Goal: Transaction & Acquisition: Purchase product/service

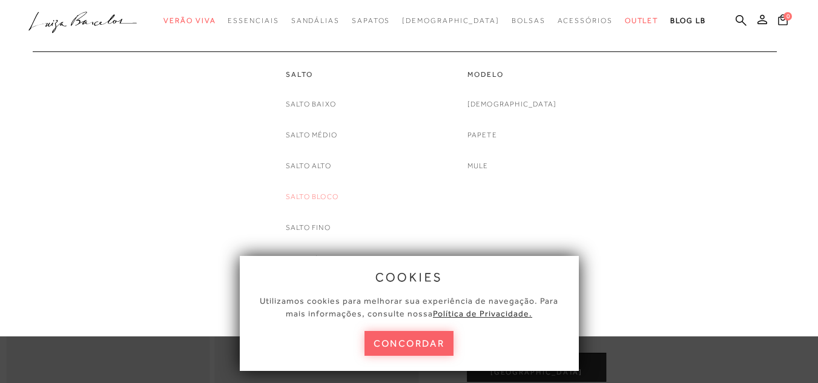
click at [320, 197] on link "Salto Bloco" at bounding box center [312, 197] width 53 height 13
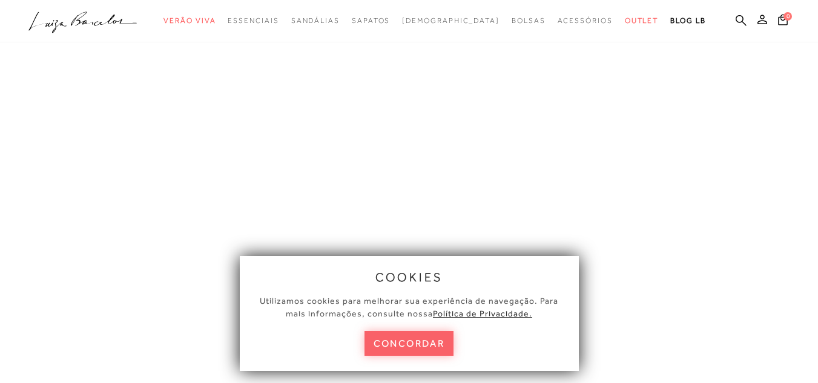
click at [438, 349] on button "concordar" at bounding box center [409, 343] width 90 height 25
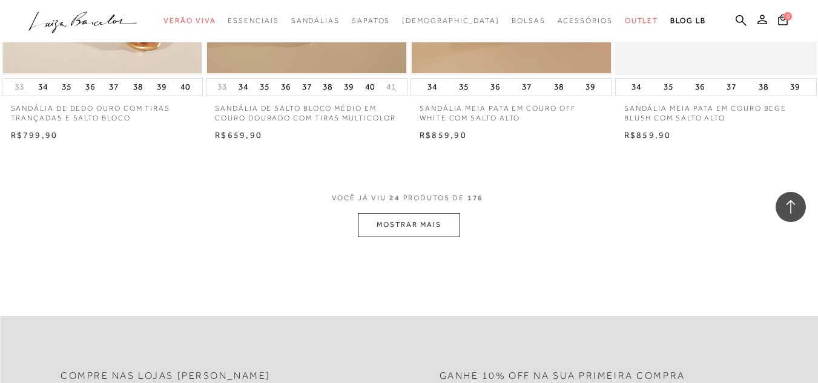
scroll to position [2299, 0]
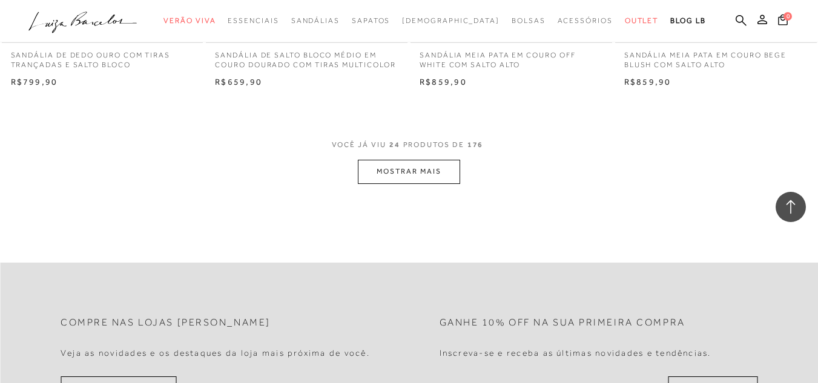
click at [425, 172] on button "MOSTRAR MAIS" at bounding box center [409, 172] width 102 height 24
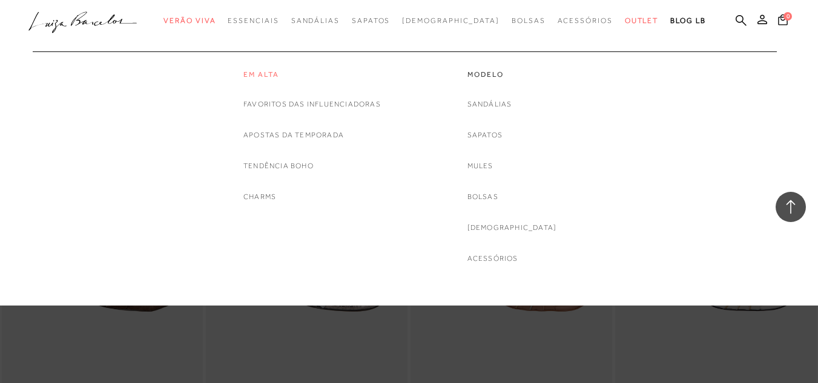
click at [269, 72] on link "Em alta" at bounding box center [311, 75] width 137 height 10
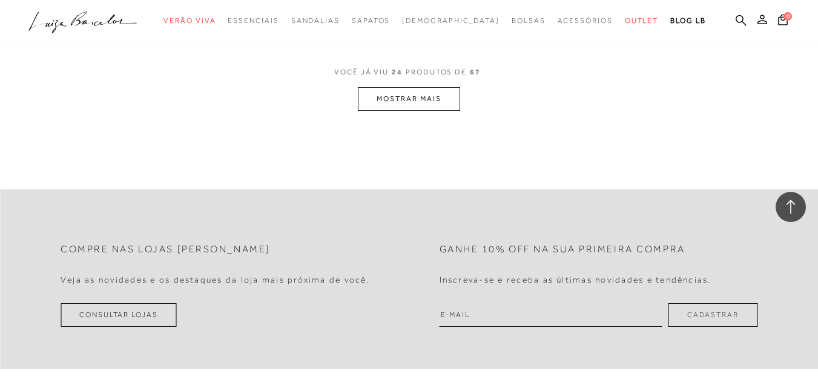
scroll to position [2360, 0]
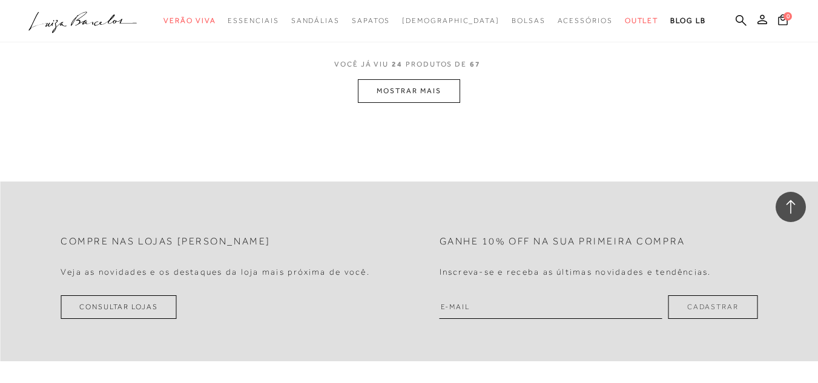
click at [436, 84] on button "MOSTRAR MAIS" at bounding box center [409, 91] width 102 height 24
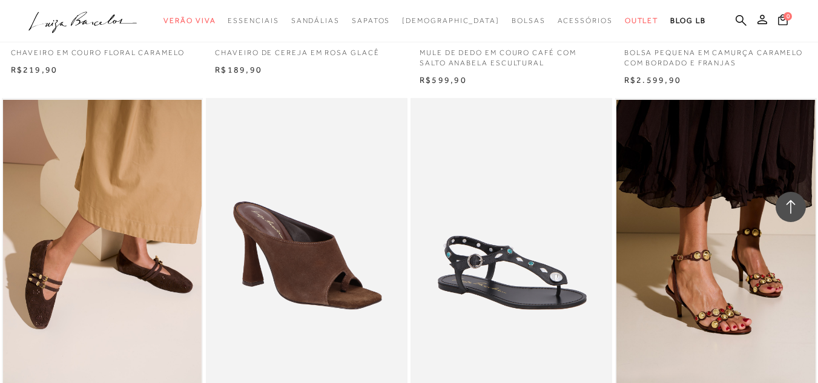
scroll to position [2663, 0]
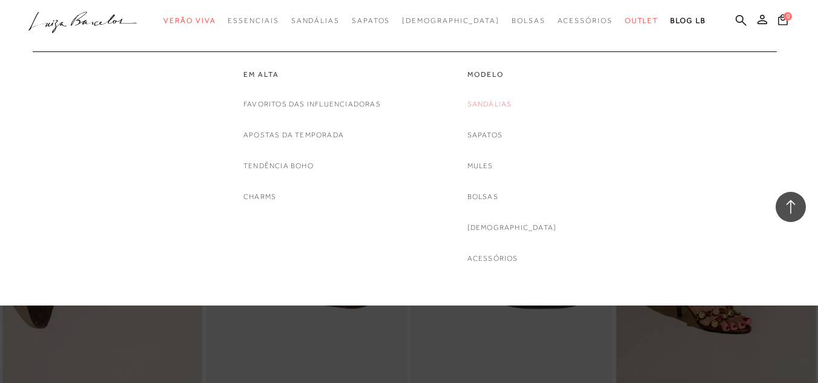
click at [511, 102] on link "Sandálias" at bounding box center [489, 104] width 45 height 13
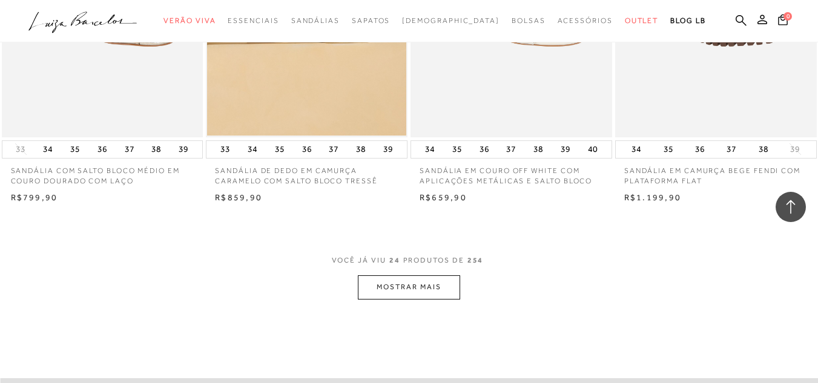
scroll to position [2178, 0]
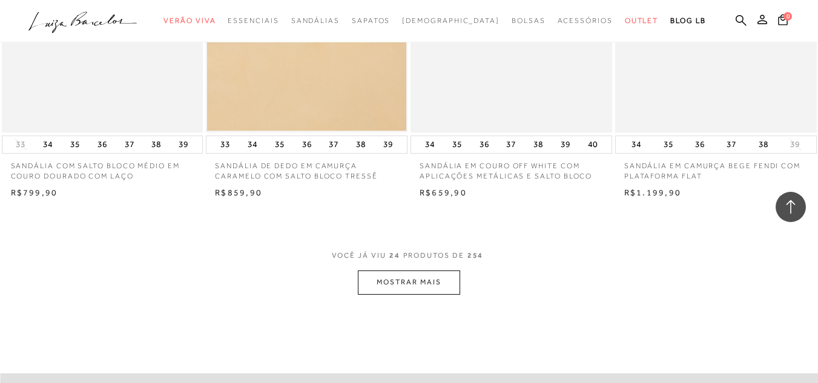
click at [397, 282] on button "MOSTRAR MAIS" at bounding box center [409, 282] width 102 height 24
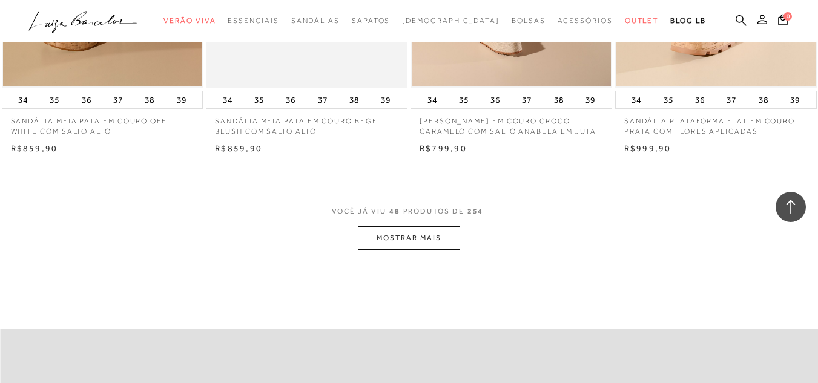
scroll to position [4599, 0]
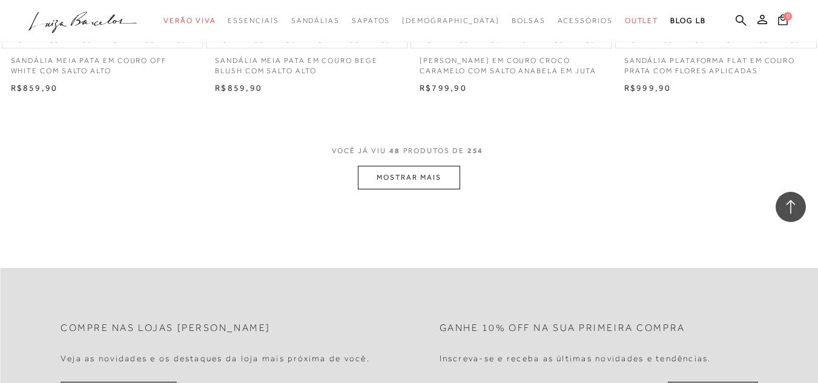
click at [430, 171] on button "MOSTRAR MAIS" at bounding box center [409, 178] width 102 height 24
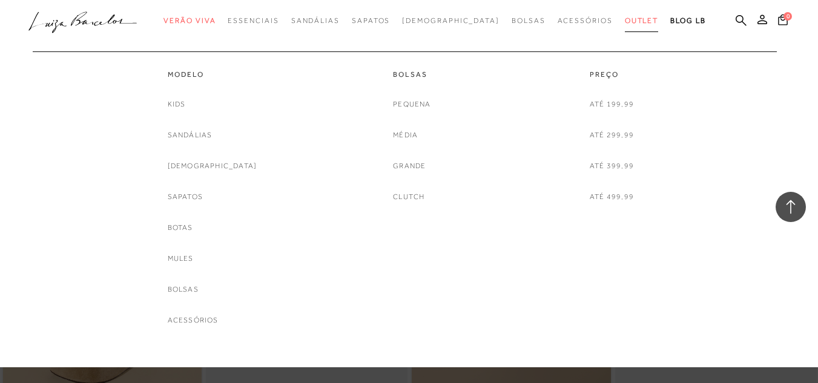
click at [624, 18] on span "Outlet" at bounding box center [641, 20] width 34 height 8
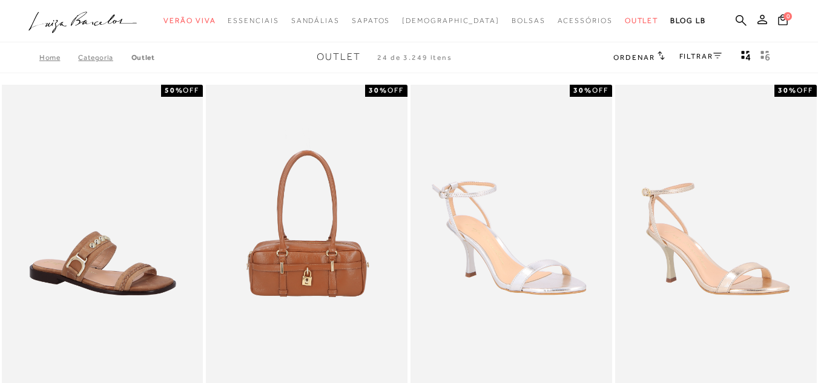
click at [637, 48] on div "Home Categoria Outlet Outlet 24 de 3.249 itens Ordenar Ordenar por Padrão Lança…" at bounding box center [409, 57] width 818 height 31
click at [641, 57] on span "Ordenar" at bounding box center [633, 57] width 41 height 8
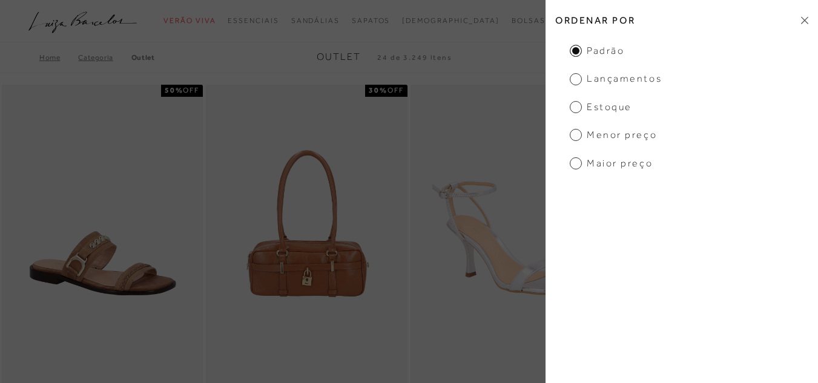
click at [626, 136] on span "Menor preço" at bounding box center [612, 134] width 87 height 13
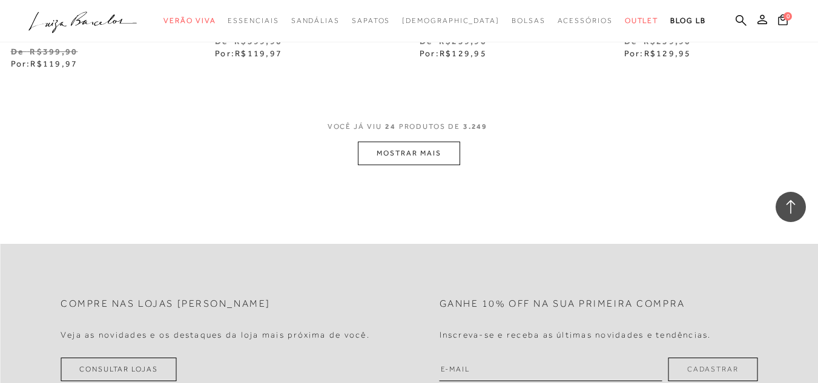
scroll to position [2360, 0]
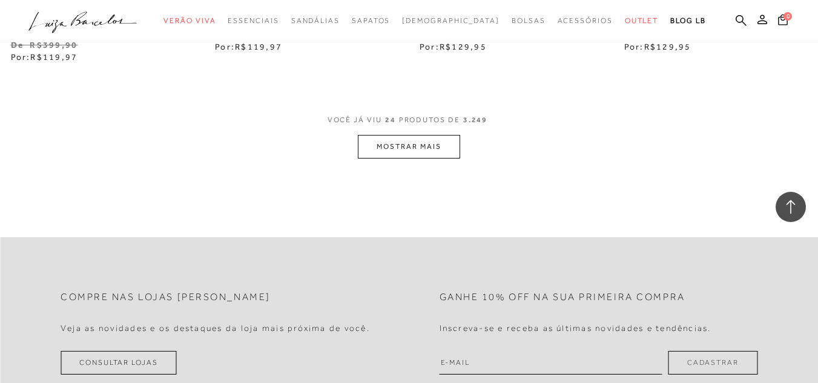
click at [424, 137] on button "MOSTRAR MAIS" at bounding box center [409, 147] width 102 height 24
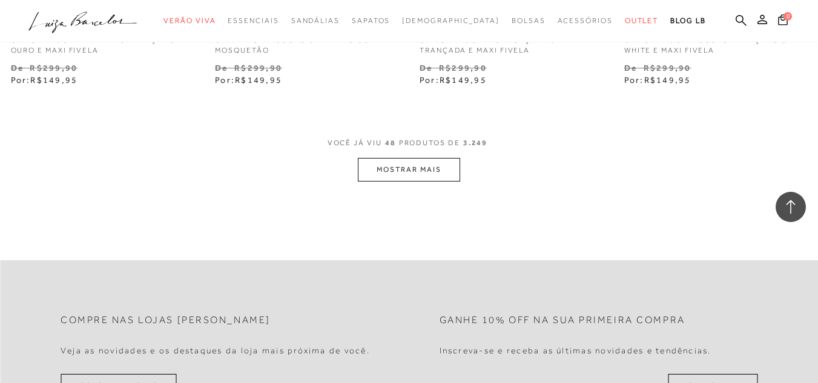
scroll to position [4720, 0]
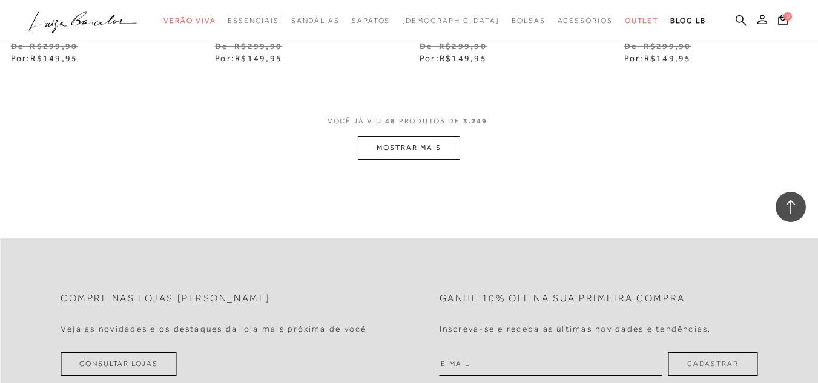
click at [425, 142] on button "MOSTRAR MAIS" at bounding box center [409, 148] width 102 height 24
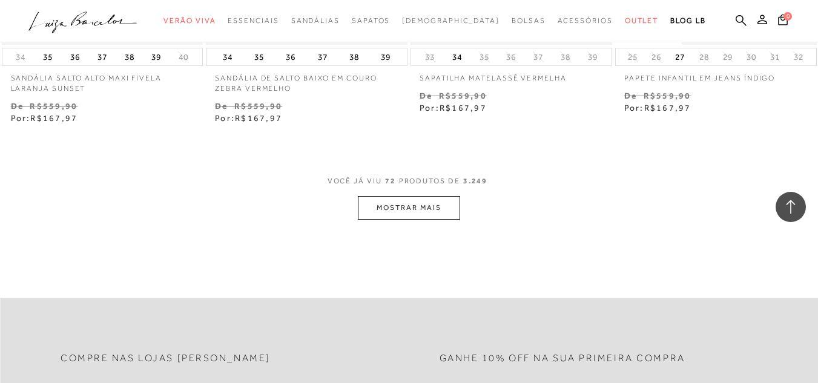
scroll to position [7080, 0]
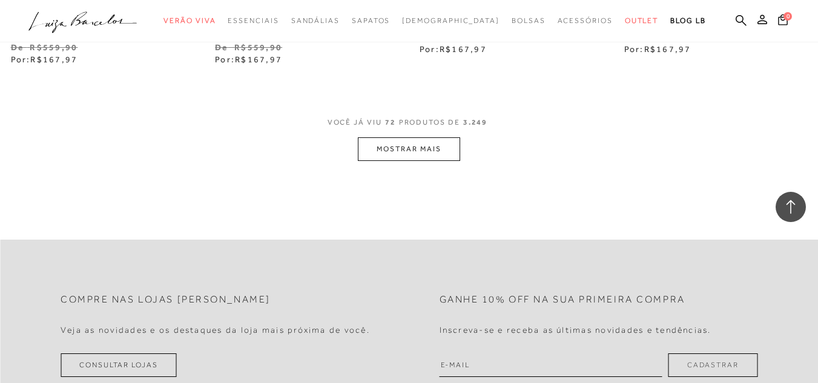
click at [441, 160] on button "MOSTRAR MAIS" at bounding box center [409, 149] width 102 height 24
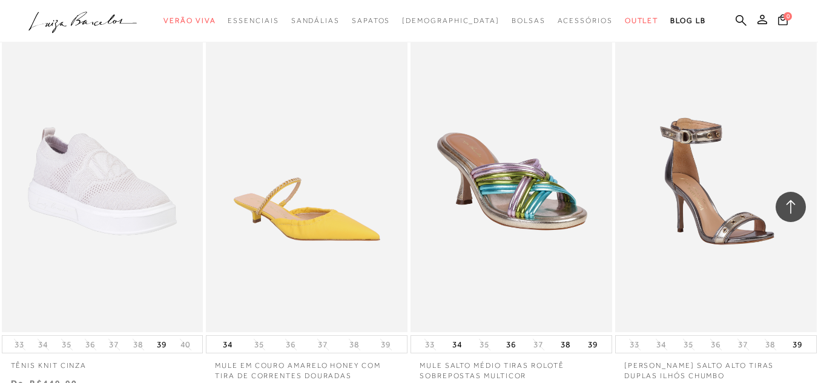
scroll to position [8351, 0]
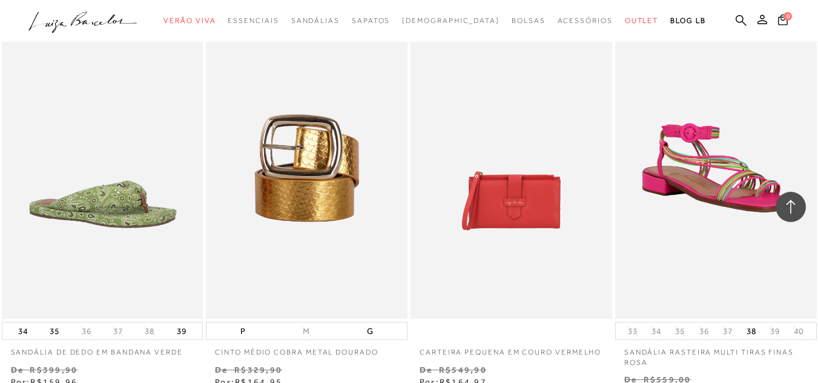
click at [795, 208] on icon at bounding box center [790, 207] width 16 height 16
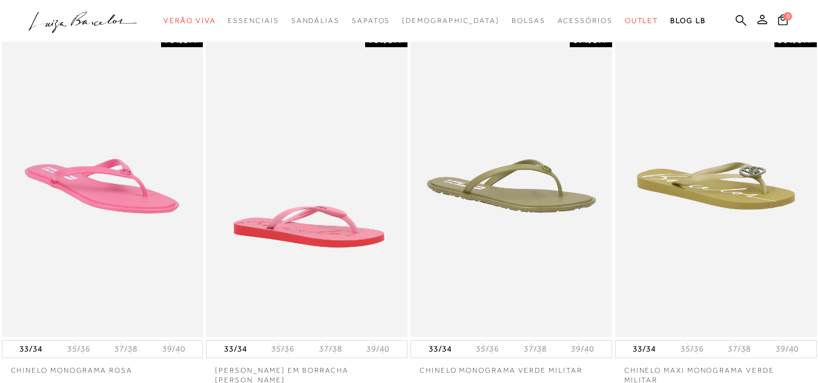
scroll to position [0, 0]
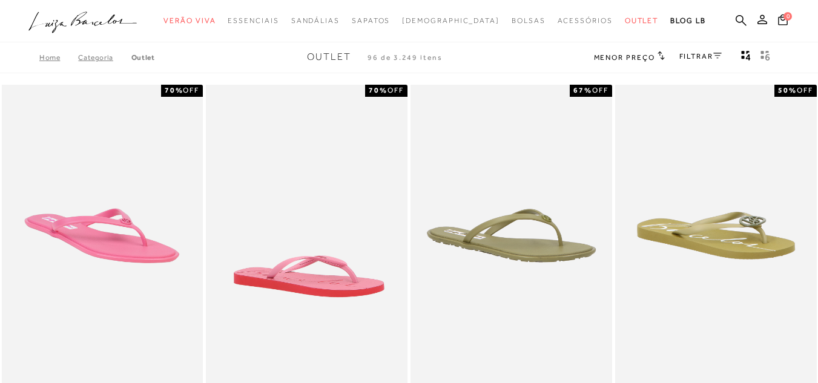
click at [614, 60] on span "Menor preço" at bounding box center [624, 57] width 61 height 8
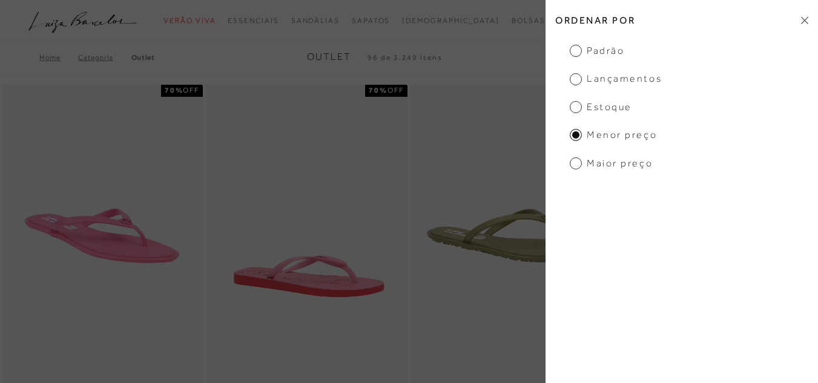
click at [620, 167] on span "Maior preço" at bounding box center [610, 163] width 83 height 13
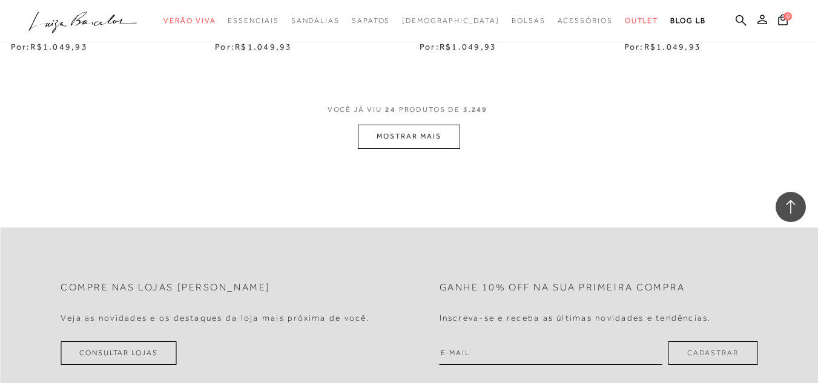
scroll to position [2421, 0]
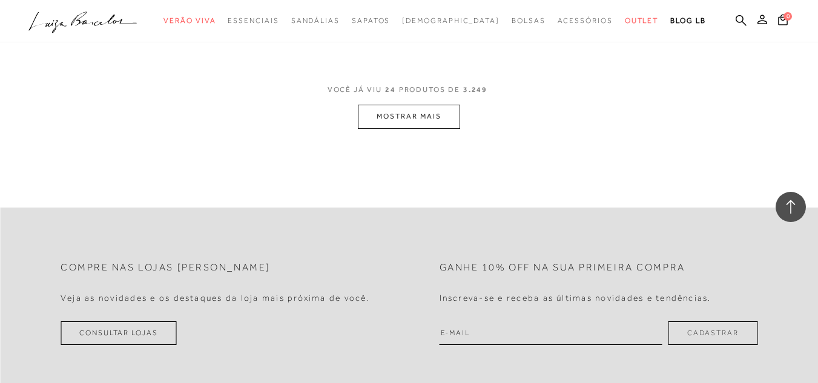
click at [439, 120] on button "MOSTRAR MAIS" at bounding box center [409, 117] width 102 height 24
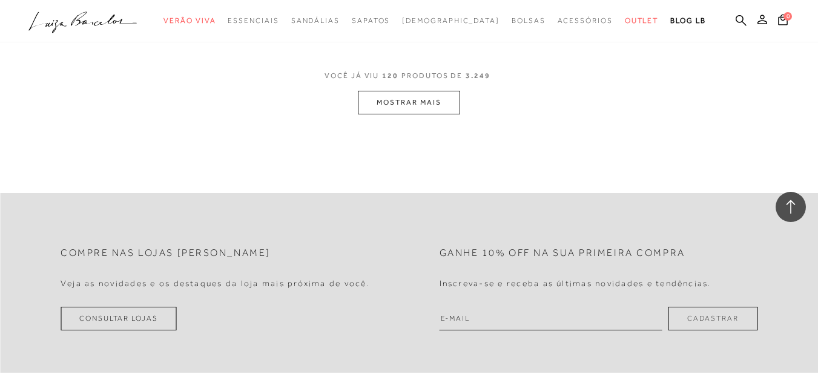
scroll to position [4841, 0]
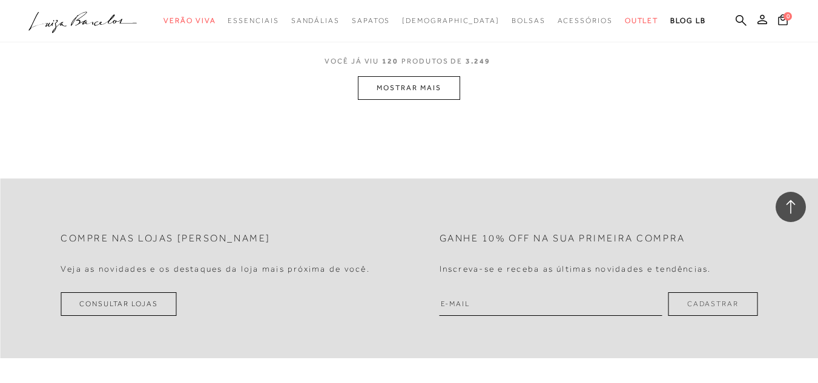
click at [437, 100] on button "MOSTRAR MAIS" at bounding box center [409, 88] width 102 height 24
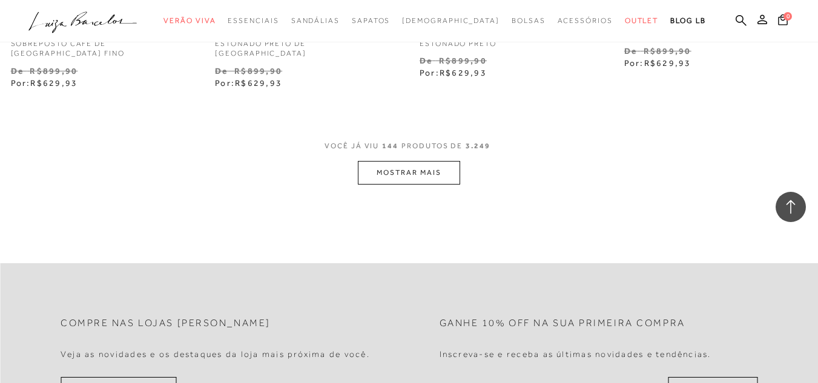
scroll to position [7141, 0]
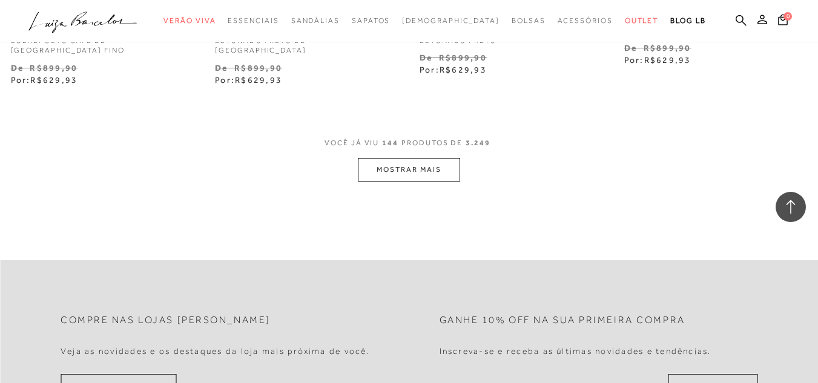
click at [442, 172] on button "MOSTRAR MAIS" at bounding box center [409, 170] width 102 height 24
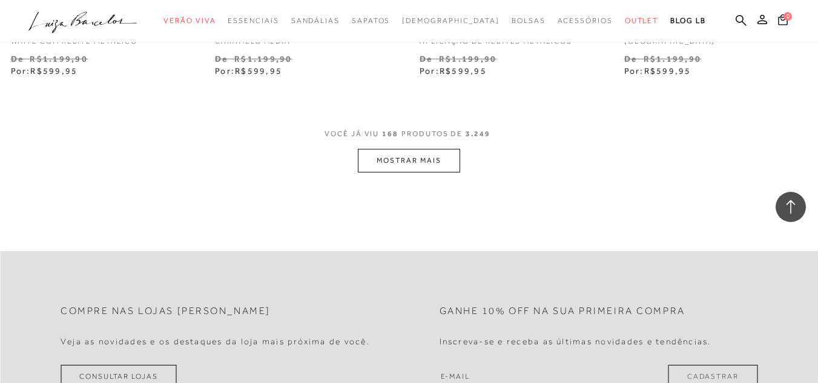
scroll to position [9561, 0]
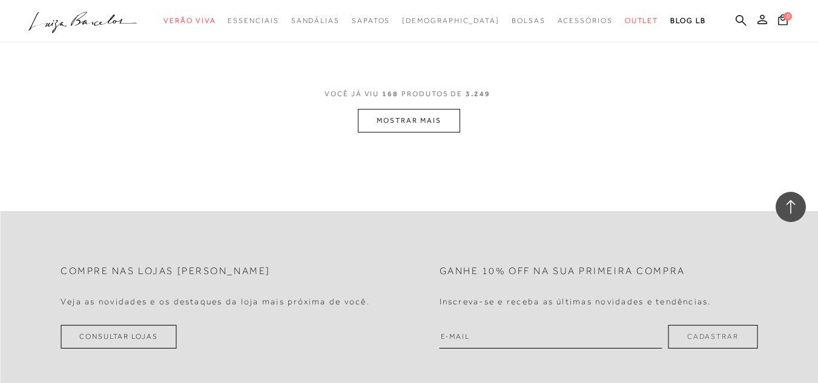
click at [439, 117] on button "MOSTRAR MAIS" at bounding box center [409, 121] width 102 height 24
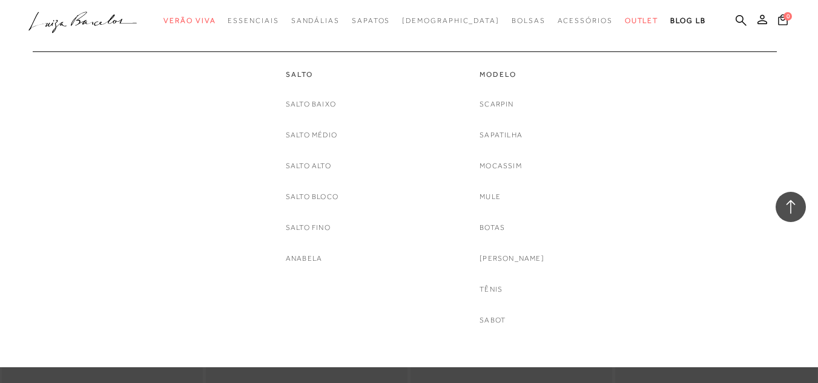
scroll to position [9924, 0]
